Goal: Use online tool/utility: Use online tool/utility

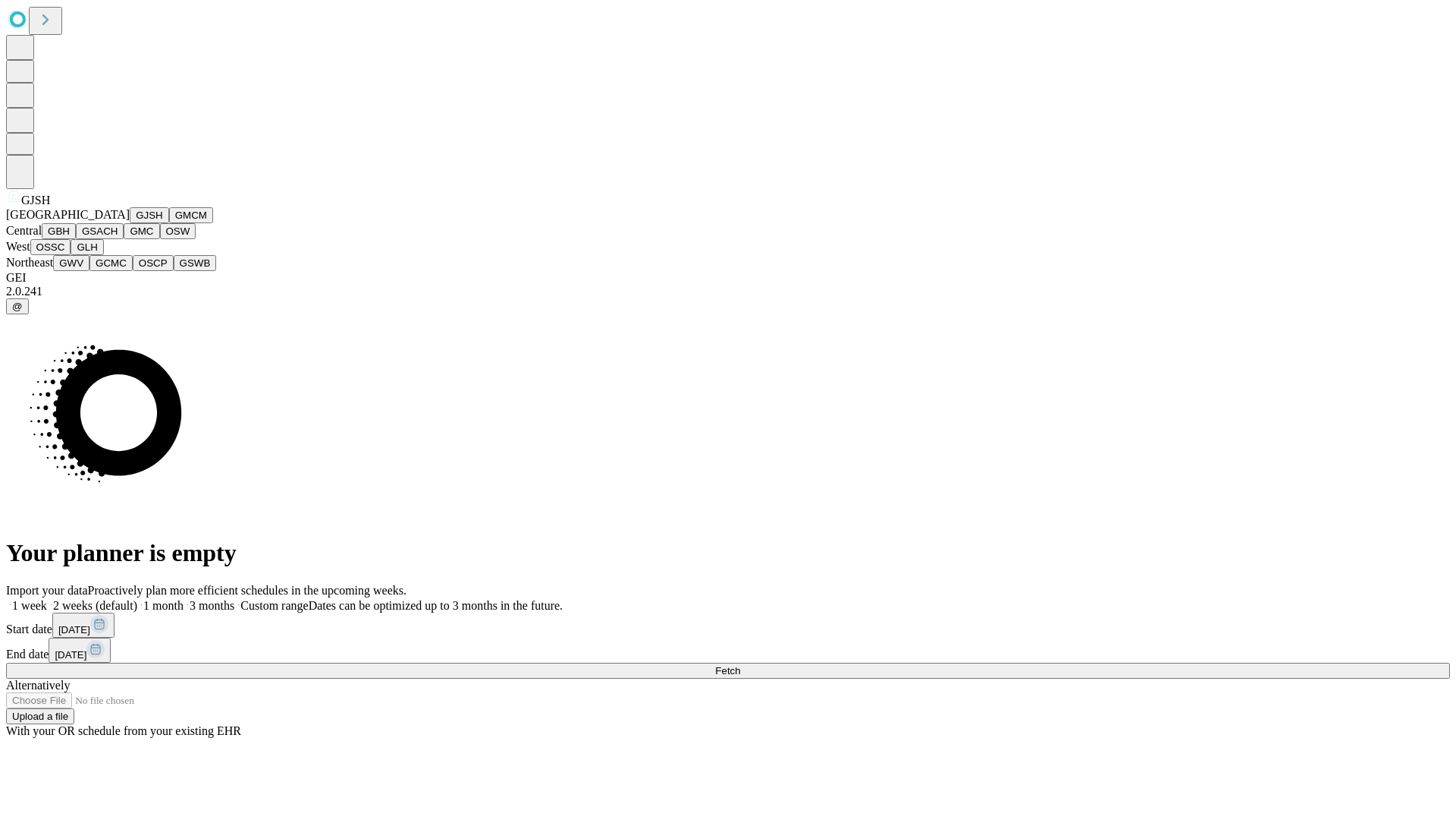
click at [130, 224] on button "GJSH" at bounding box center [149, 214] width 39 height 16
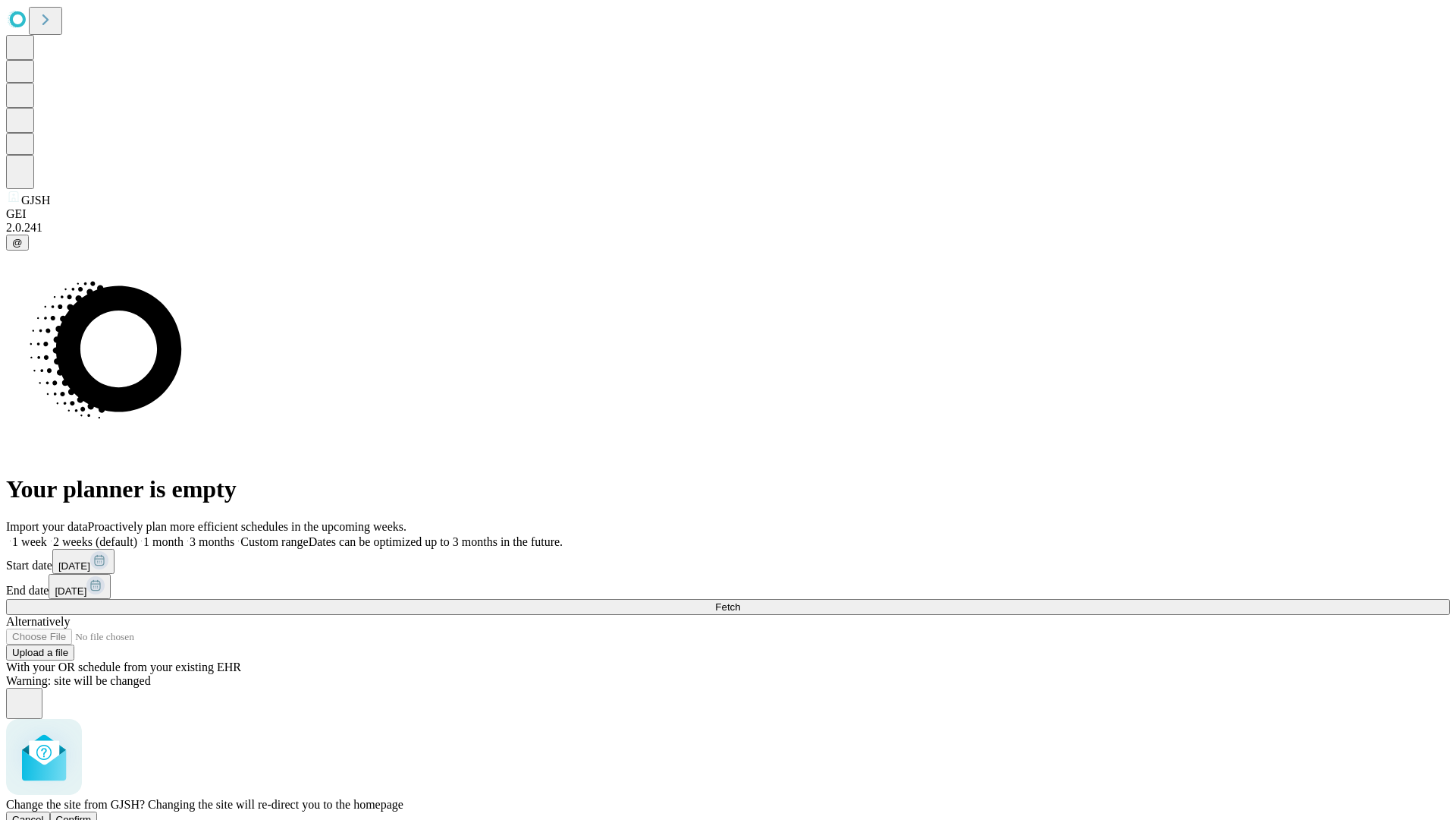
click at [92, 814] on span "Confirm" at bounding box center [73, 819] width 36 height 11
click at [47, 535] on label "1 week" at bounding box center [27, 541] width 41 height 13
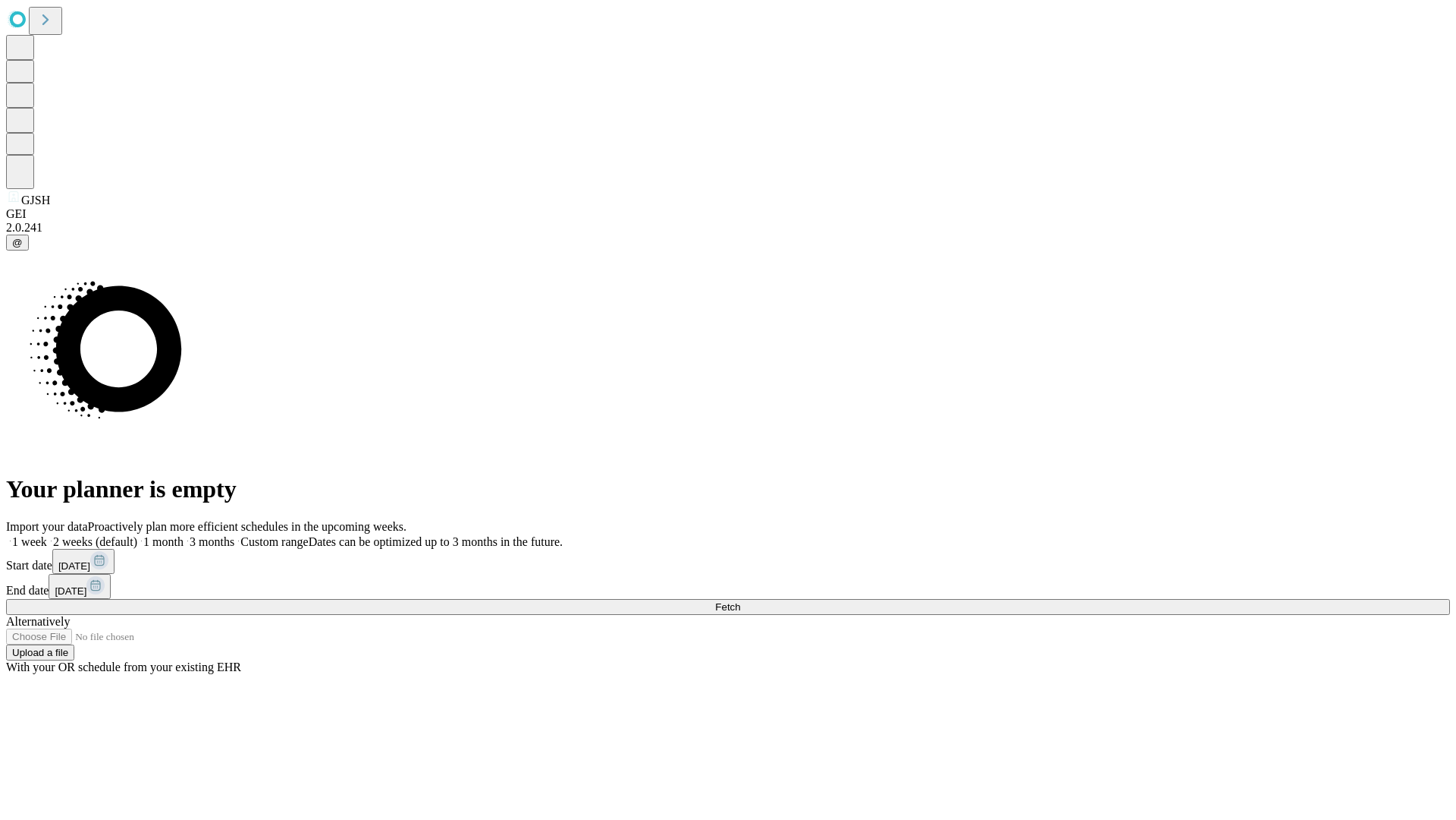
click at [740, 601] on span "Fetch" at bounding box center [727, 607] width 25 height 11
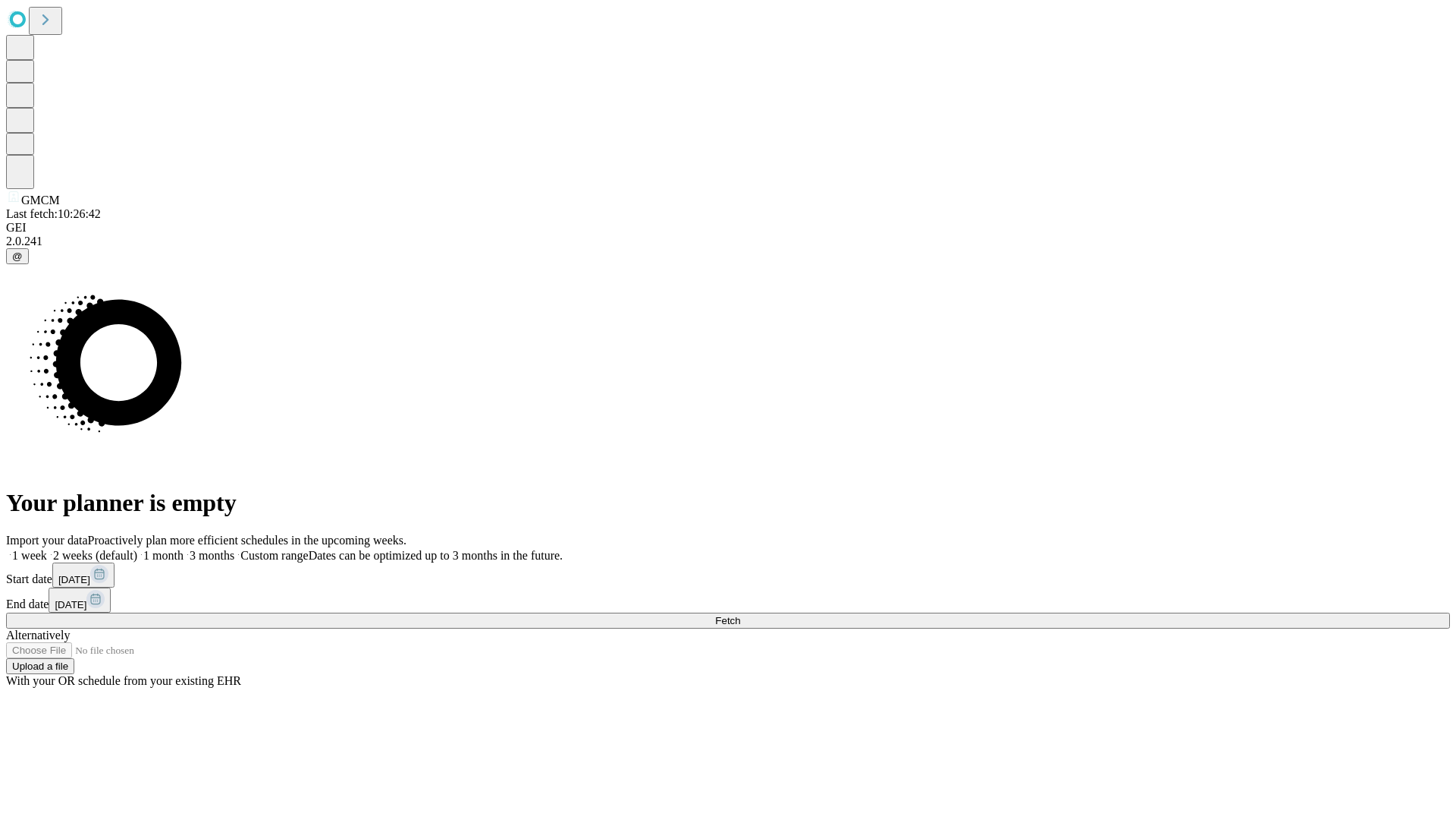
click at [47, 549] on label "1 week" at bounding box center [27, 555] width 41 height 13
click at [740, 615] on span "Fetch" at bounding box center [727, 620] width 25 height 11
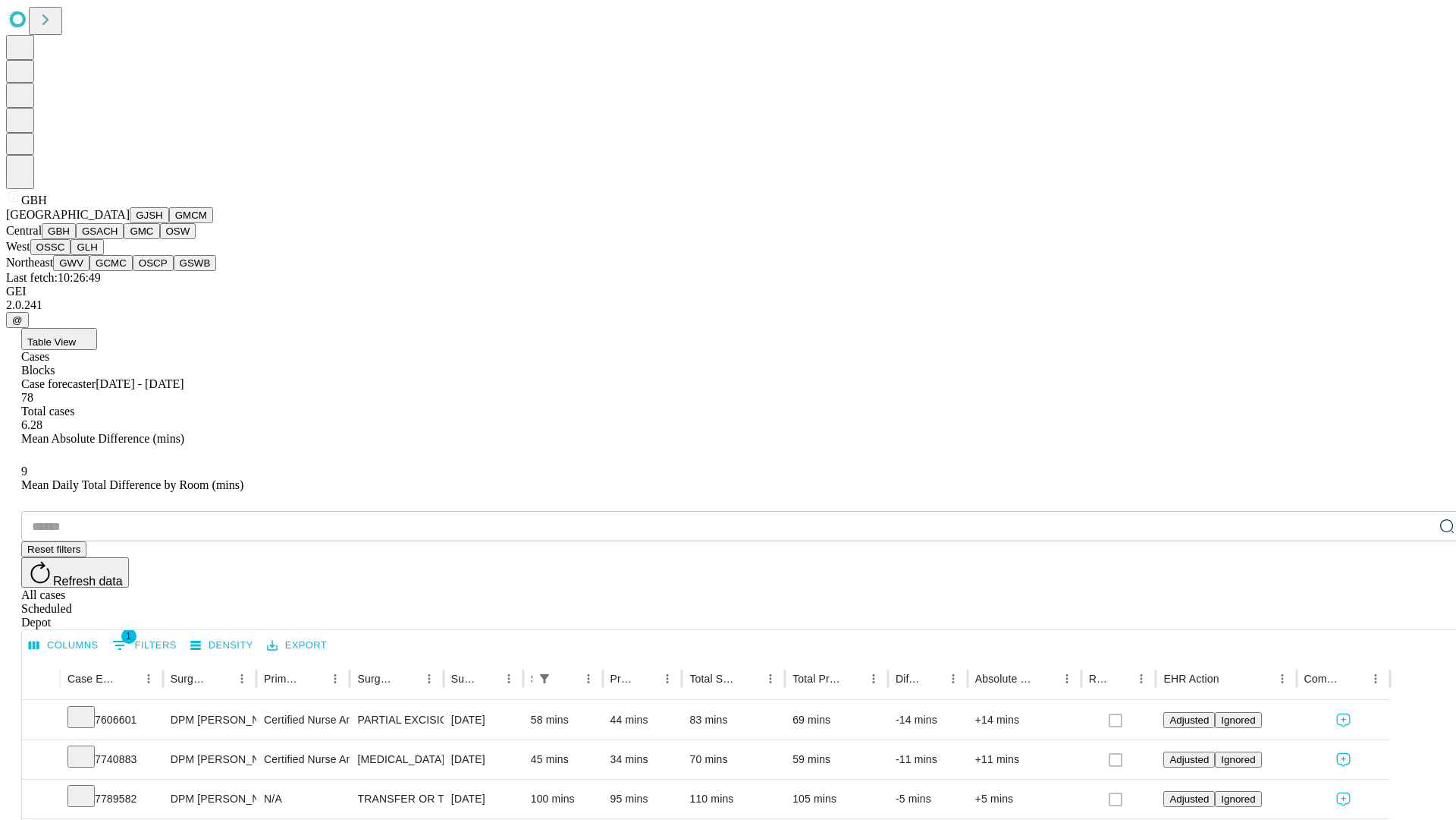
click at [117, 239] on button "GSACH" at bounding box center [100, 231] width 48 height 16
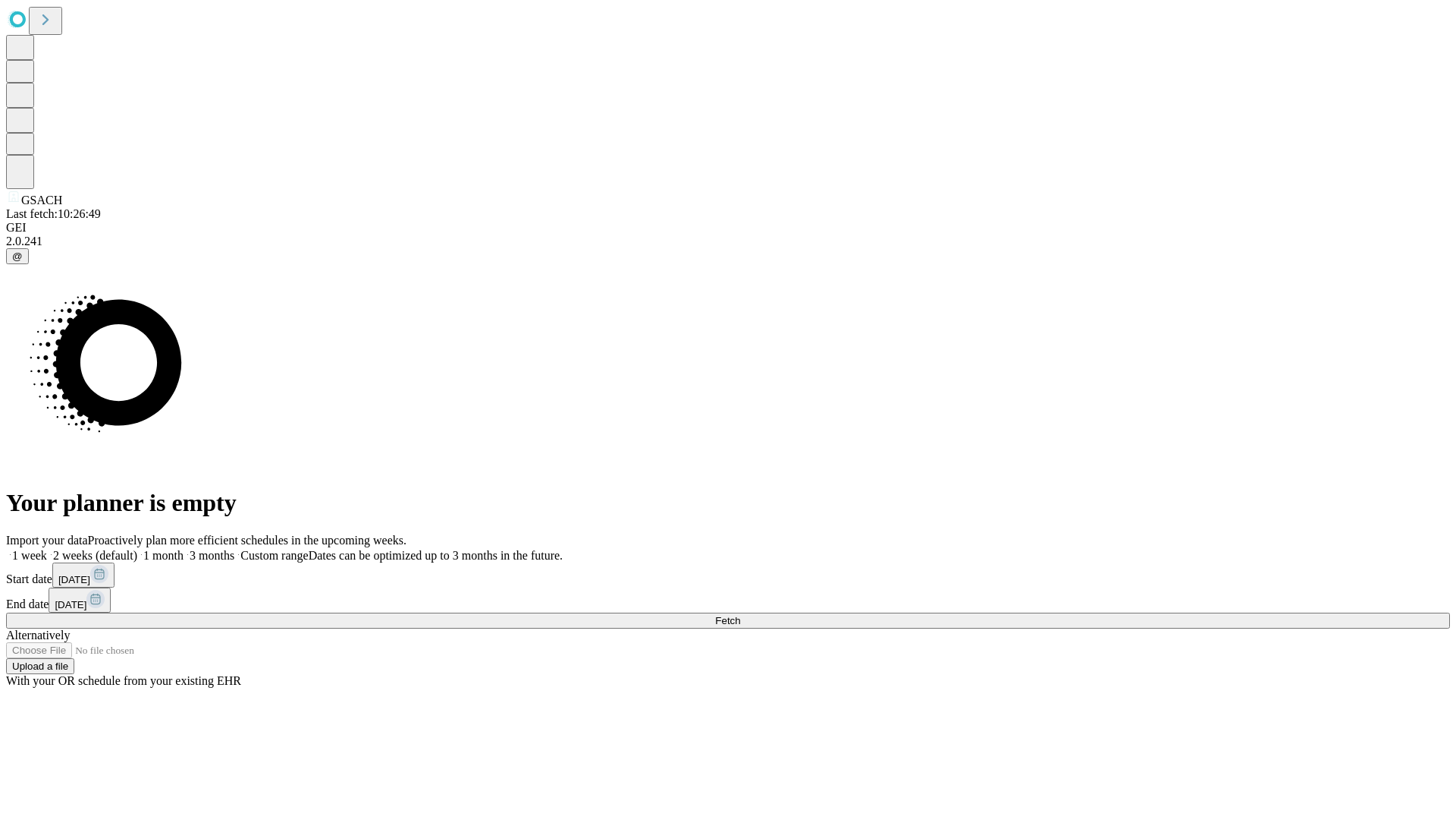
click at [47, 549] on label "1 week" at bounding box center [27, 555] width 41 height 13
click at [740, 615] on span "Fetch" at bounding box center [727, 620] width 25 height 11
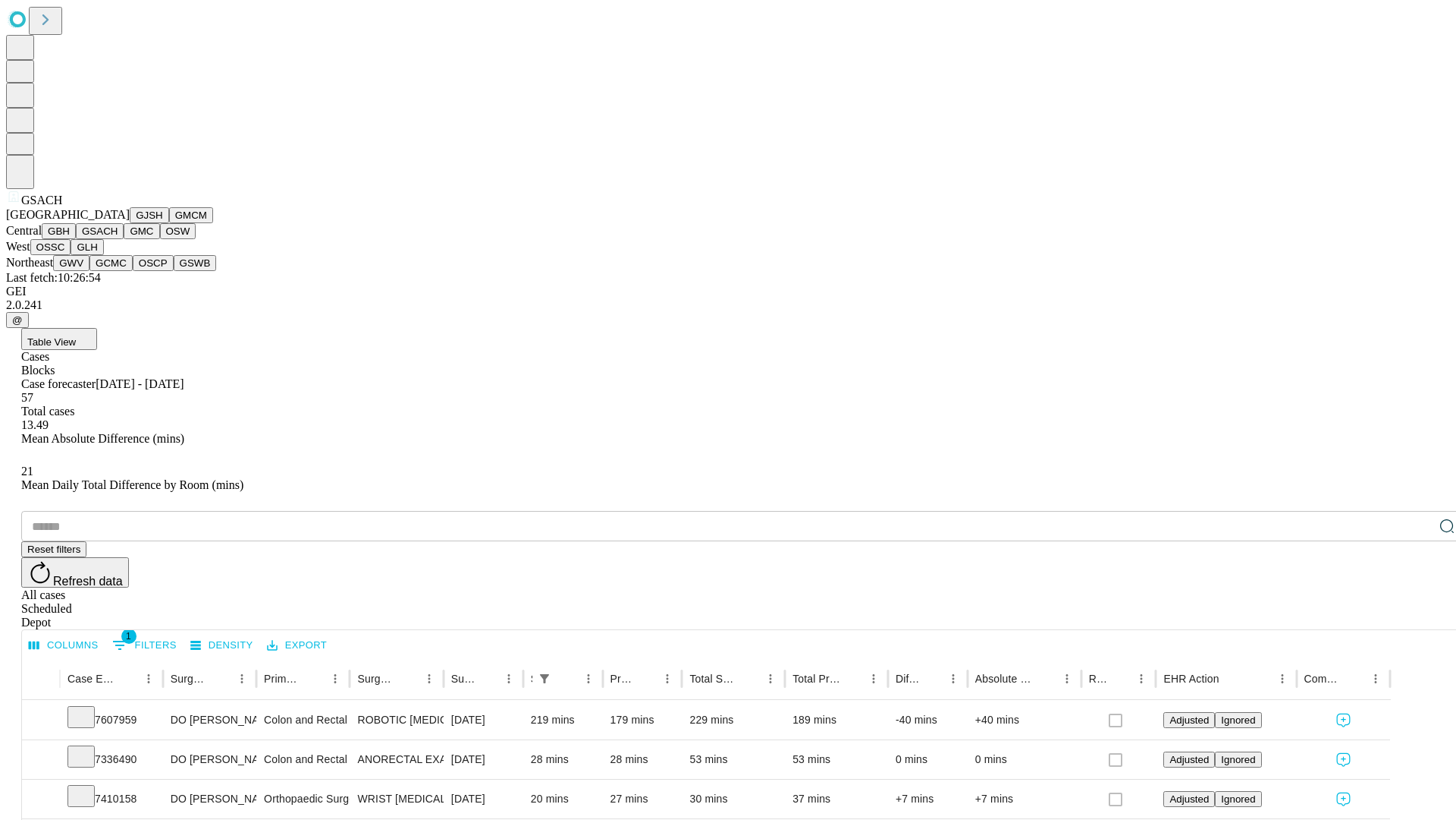
click at [124, 239] on button "GMC" at bounding box center [141, 231] width 36 height 16
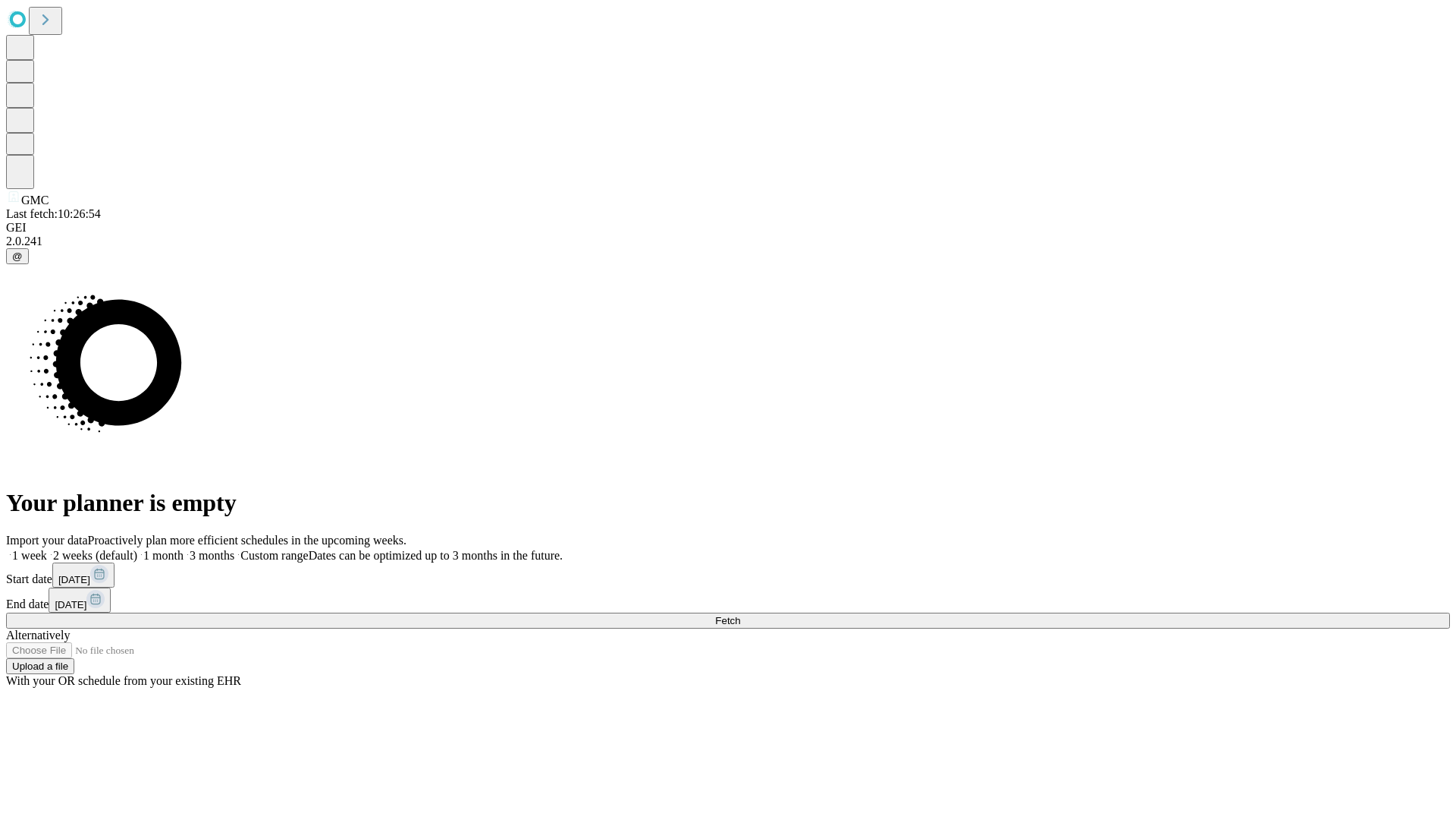
click at [47, 549] on label "1 week" at bounding box center [27, 555] width 41 height 13
click at [740, 615] on span "Fetch" at bounding box center [727, 620] width 25 height 11
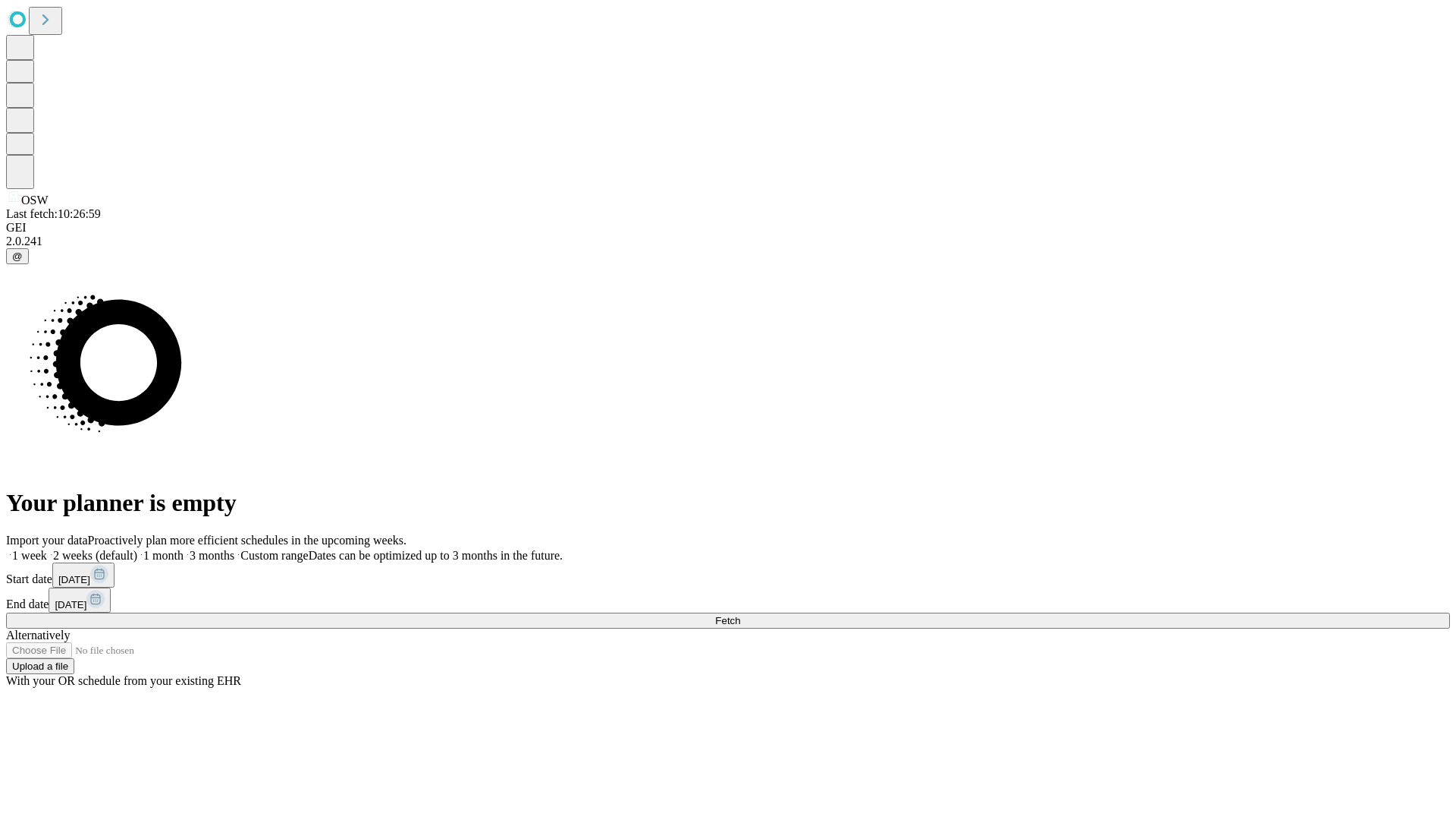
click at [47, 549] on label "1 week" at bounding box center [27, 555] width 41 height 13
click at [740, 615] on span "Fetch" at bounding box center [727, 620] width 25 height 11
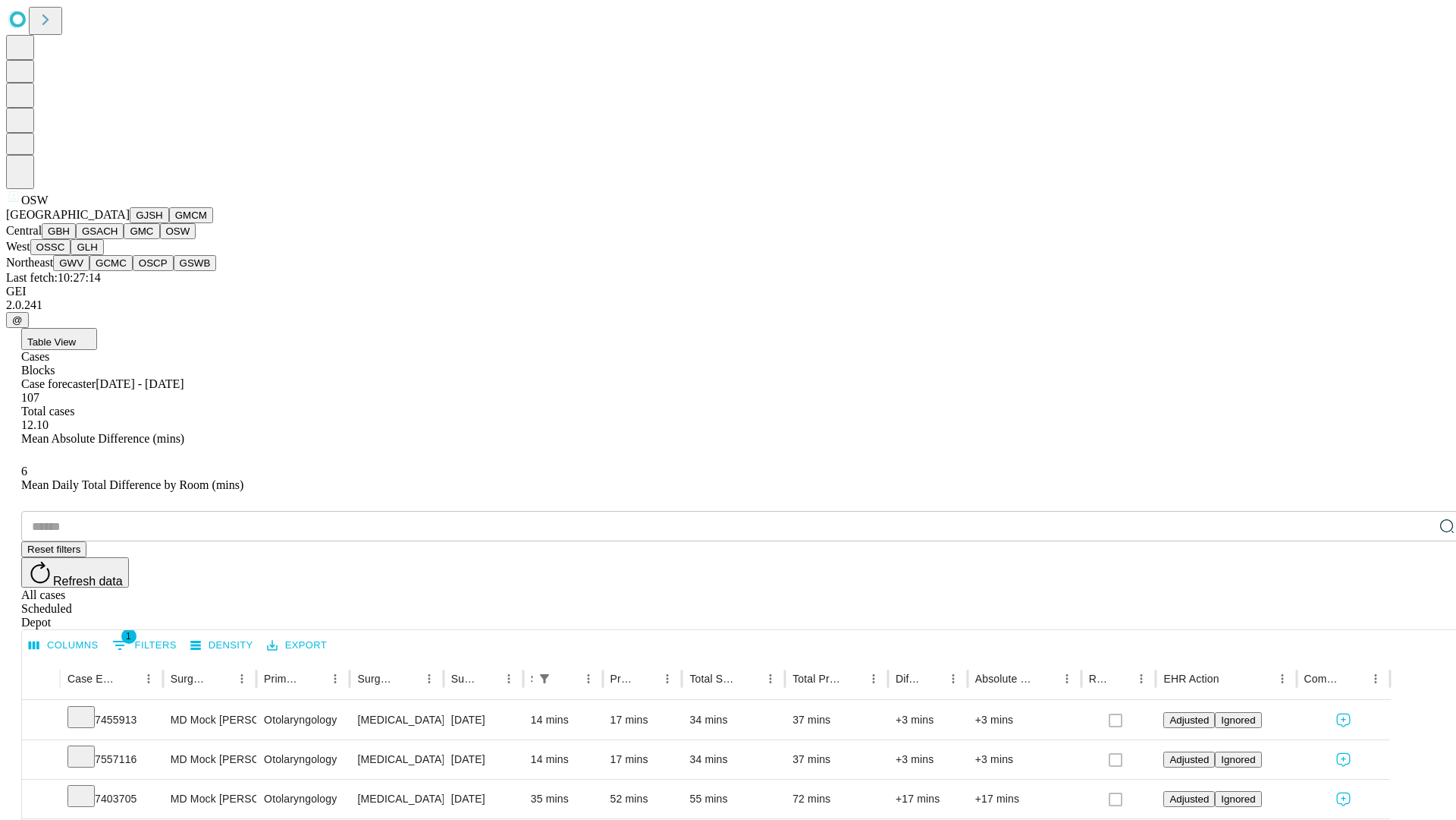
click at [71, 255] on button "OSSC" at bounding box center [50, 246] width 41 height 16
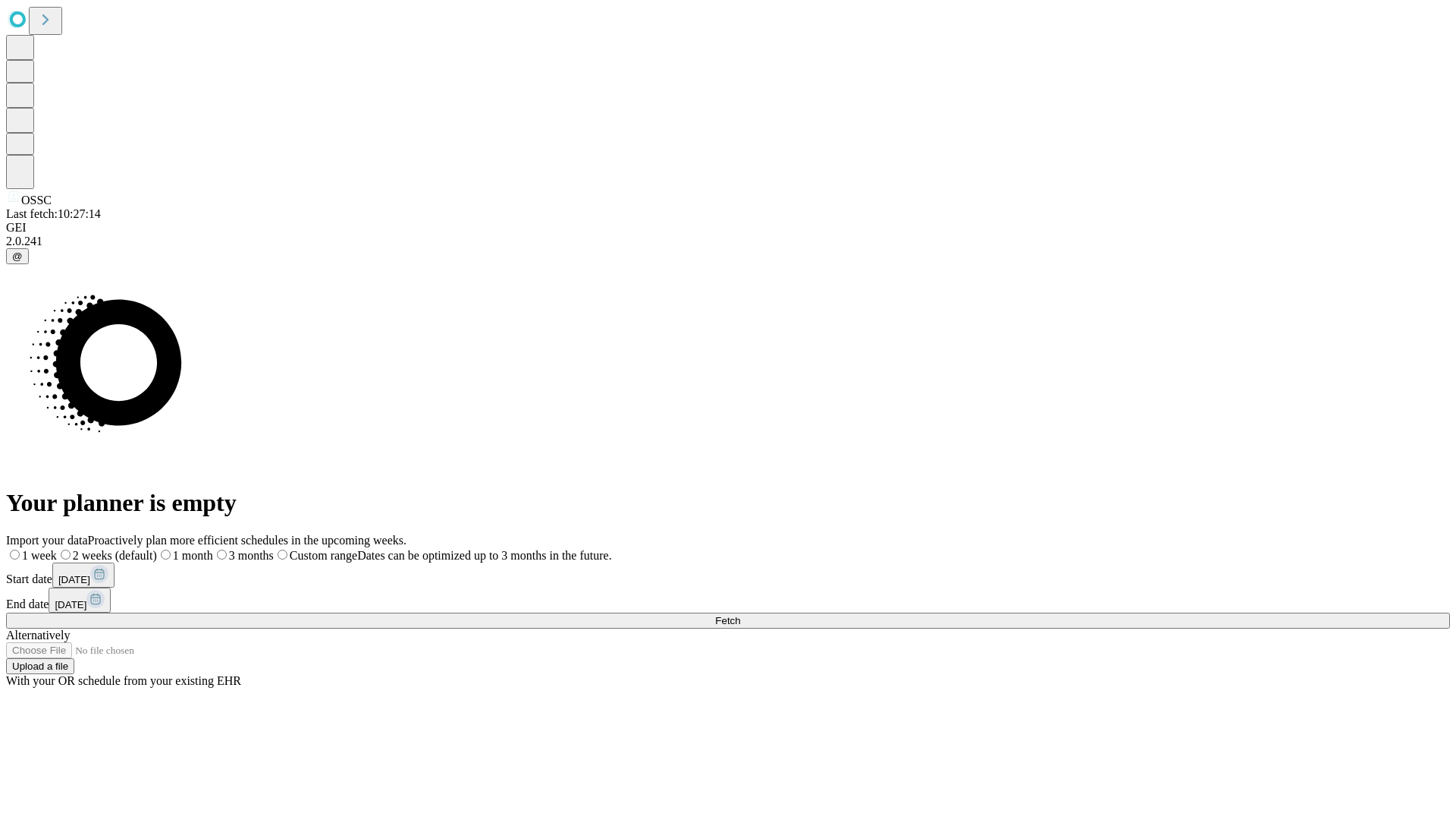
click at [57, 549] on label "1 week" at bounding box center [31, 555] width 50 height 13
click at [740, 615] on span "Fetch" at bounding box center [727, 620] width 25 height 11
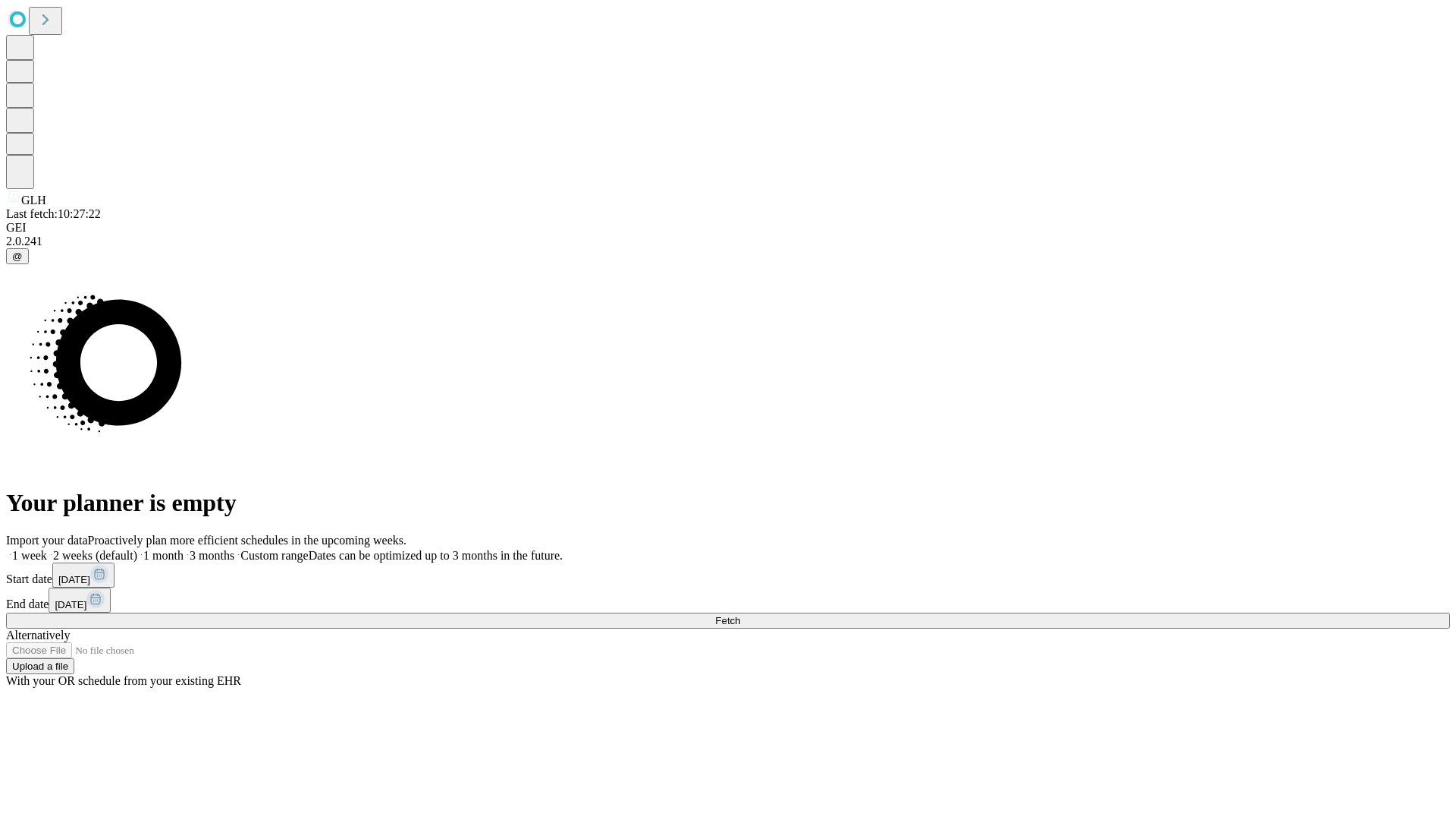
click at [47, 549] on label "1 week" at bounding box center [27, 555] width 41 height 13
click at [740, 615] on span "Fetch" at bounding box center [727, 620] width 25 height 11
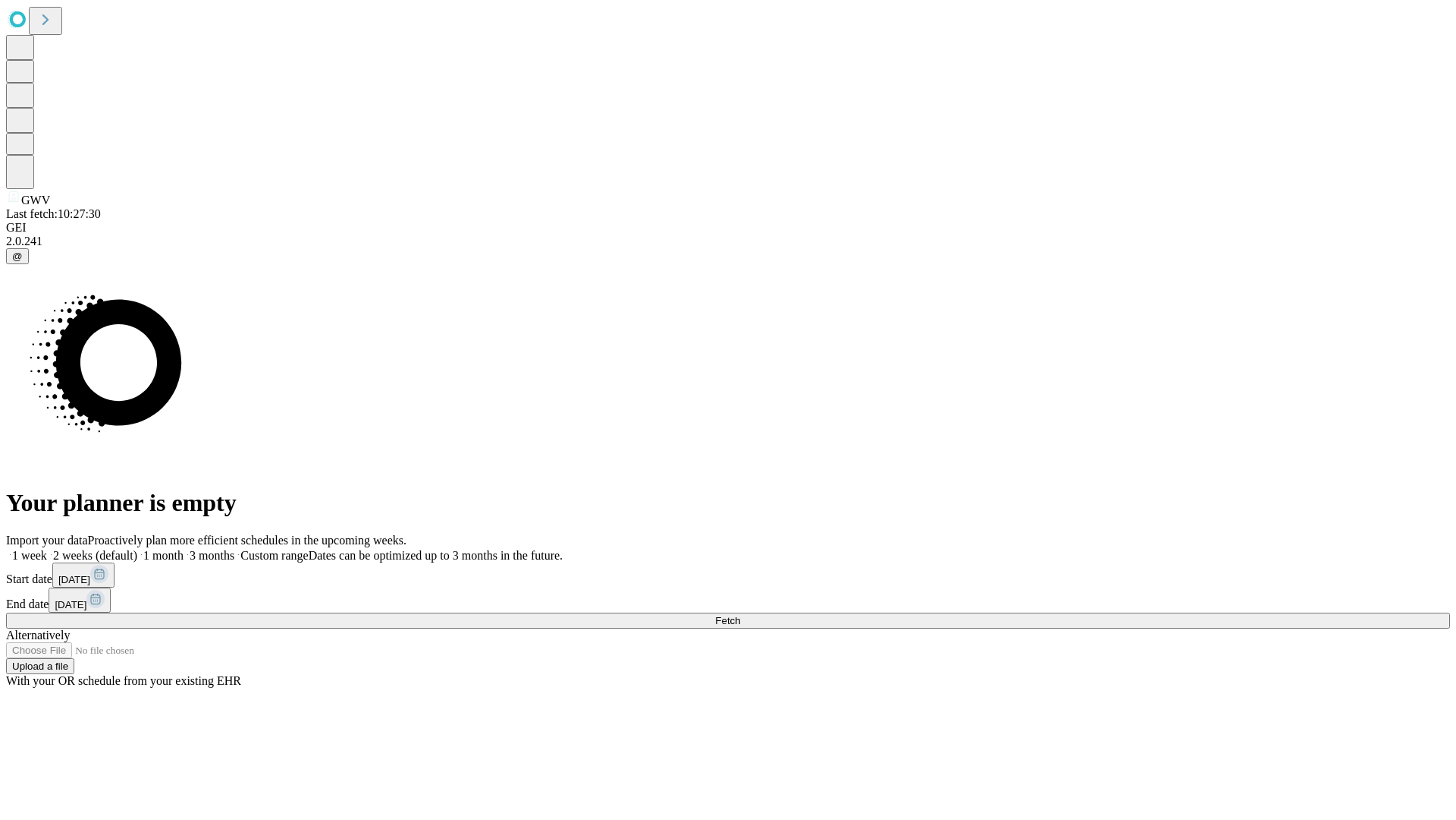
click at [47, 549] on label "1 week" at bounding box center [27, 555] width 41 height 13
click at [740, 615] on span "Fetch" at bounding box center [727, 620] width 25 height 11
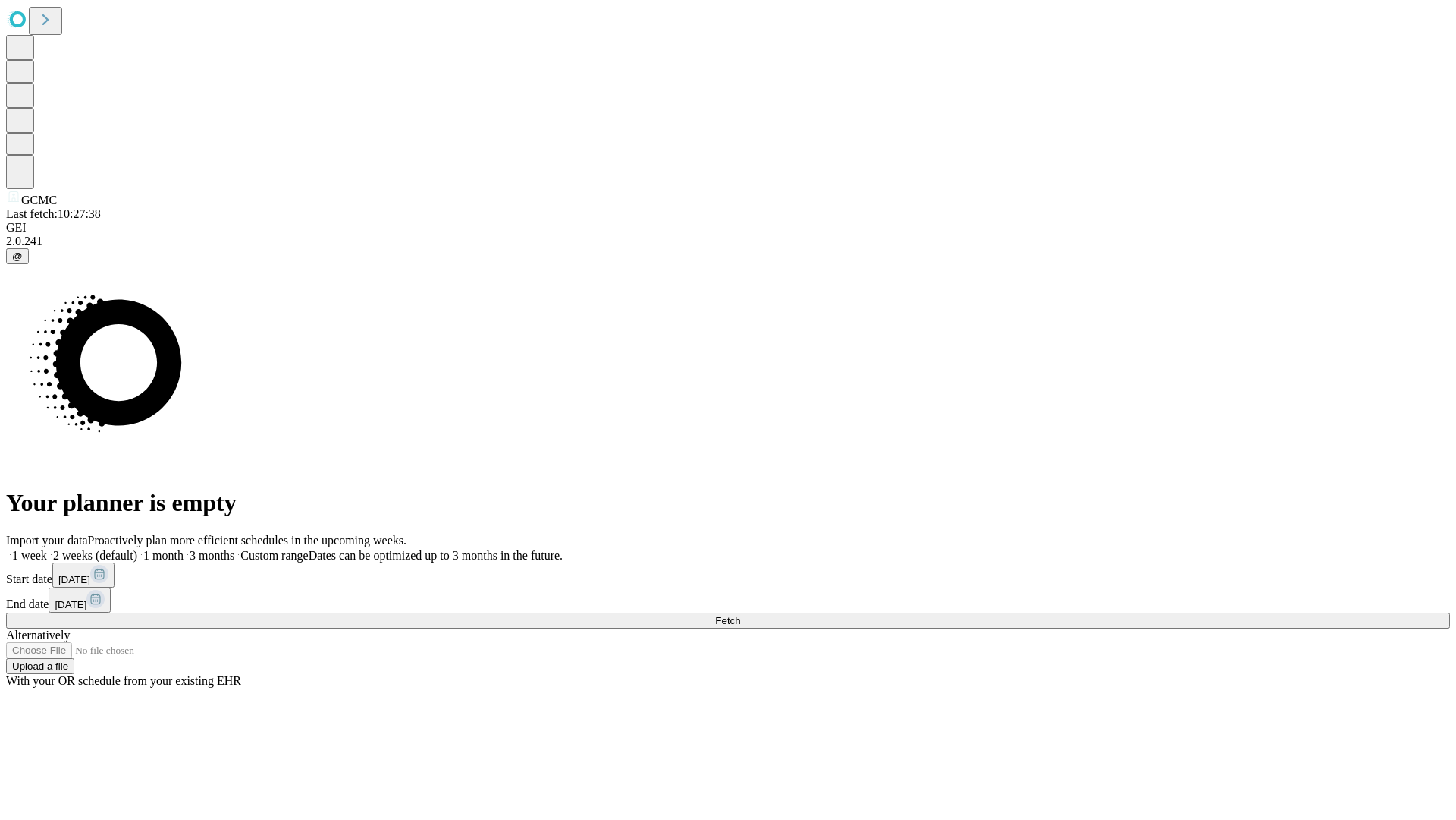
click at [47, 549] on label "1 week" at bounding box center [27, 555] width 41 height 13
click at [740, 615] on span "Fetch" at bounding box center [727, 620] width 25 height 11
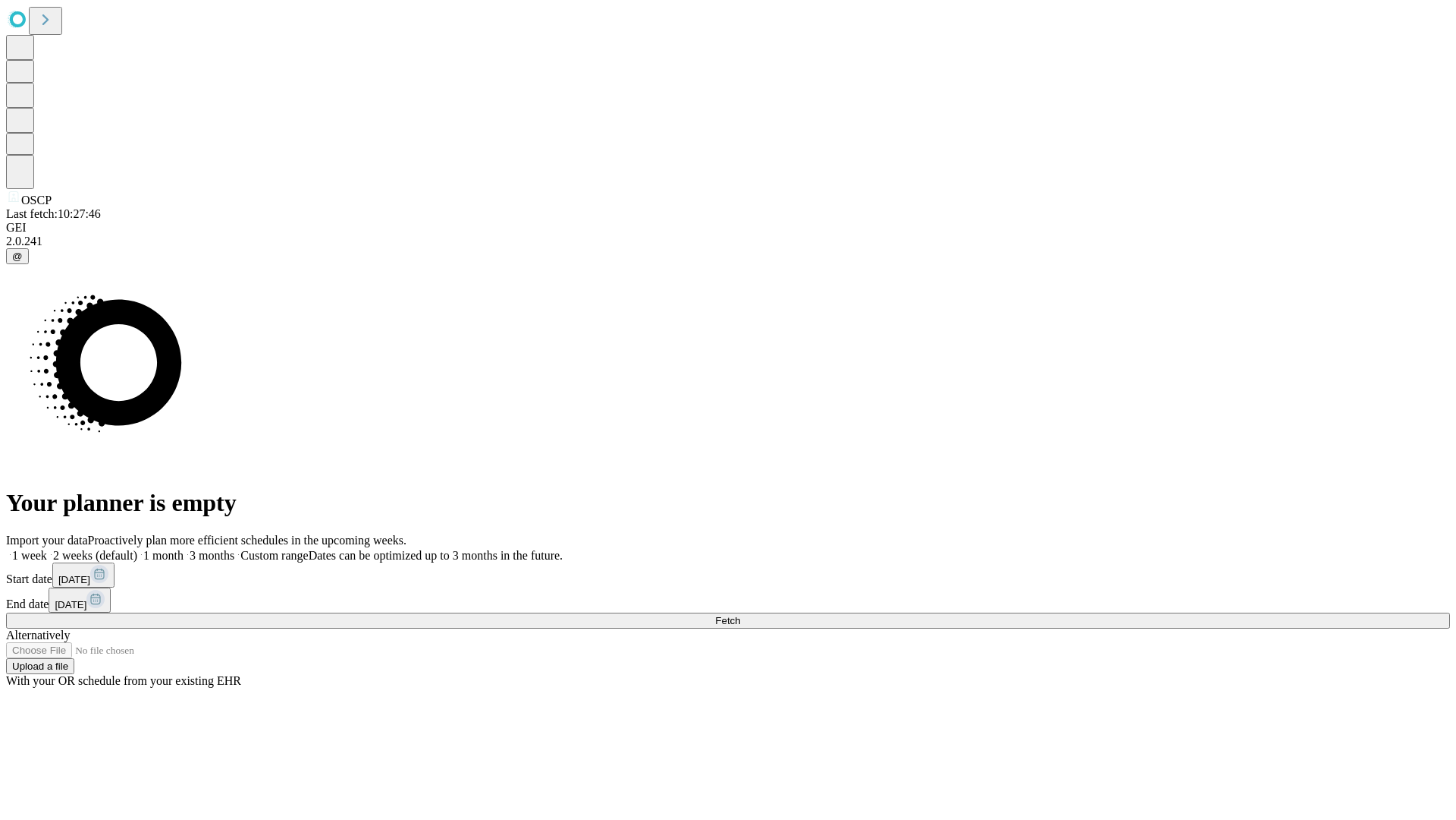
click at [740, 615] on span "Fetch" at bounding box center [727, 620] width 25 height 11
